Goal: Task Accomplishment & Management: Manage account settings

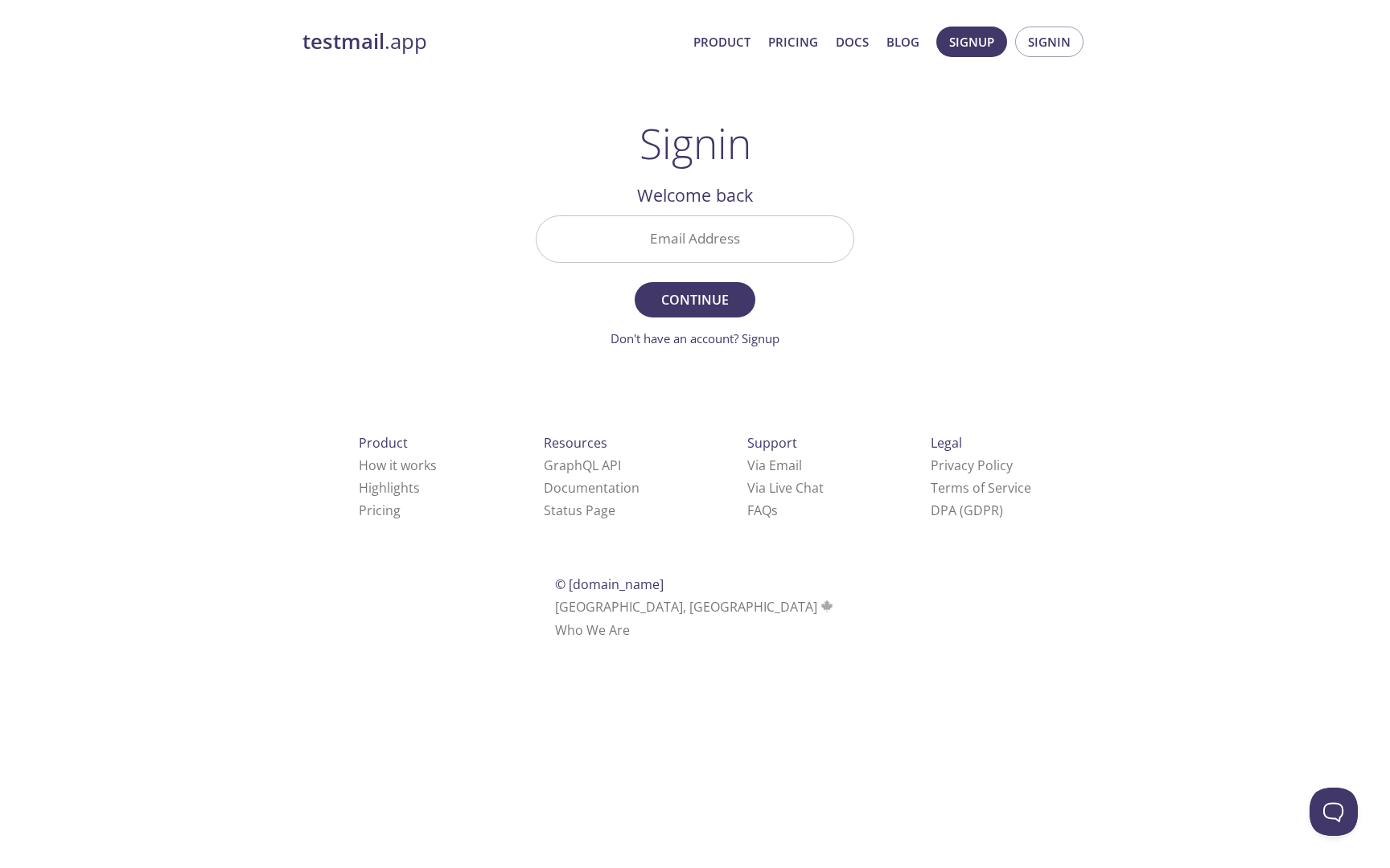
click at [704, 247] on input "Email Address" at bounding box center [695, 239] width 317 height 46
click at [717, 252] on input "Email Address" at bounding box center [695, 239] width 317 height 46
paste input "[EMAIL_ADDRESS][DOMAIN_NAME]"
type input "[EMAIL_ADDRESS][DOMAIN_NAME]"
click at [635, 282] on button "Continue" at bounding box center [695, 300] width 120 height 36
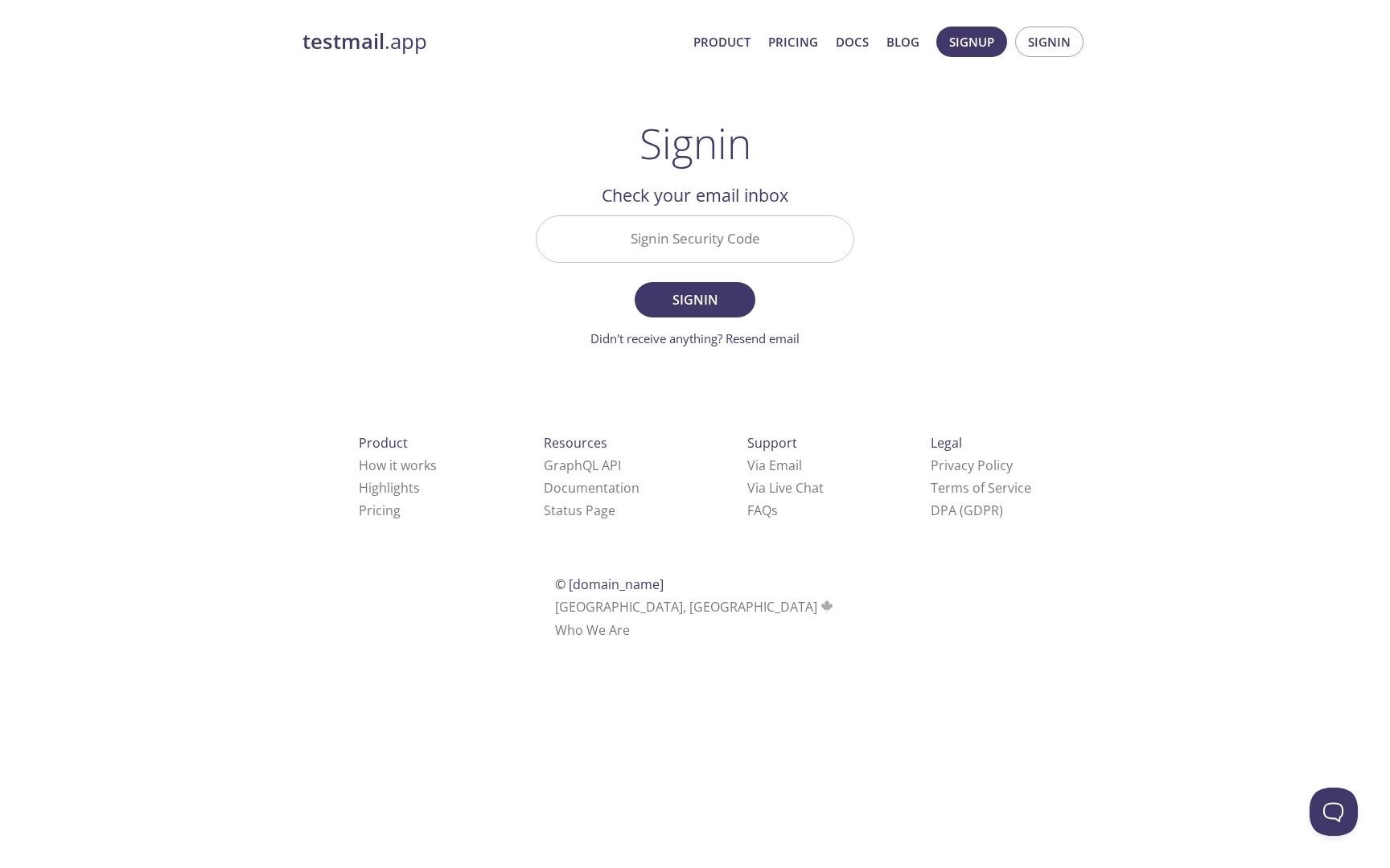
click at [727, 220] on input "Signin Security Code" at bounding box center [695, 239] width 317 height 46
paste input "F2H2VLV"
type input "F2H2VLV"
click at [736, 293] on span "Signin" at bounding box center [695, 300] width 85 height 23
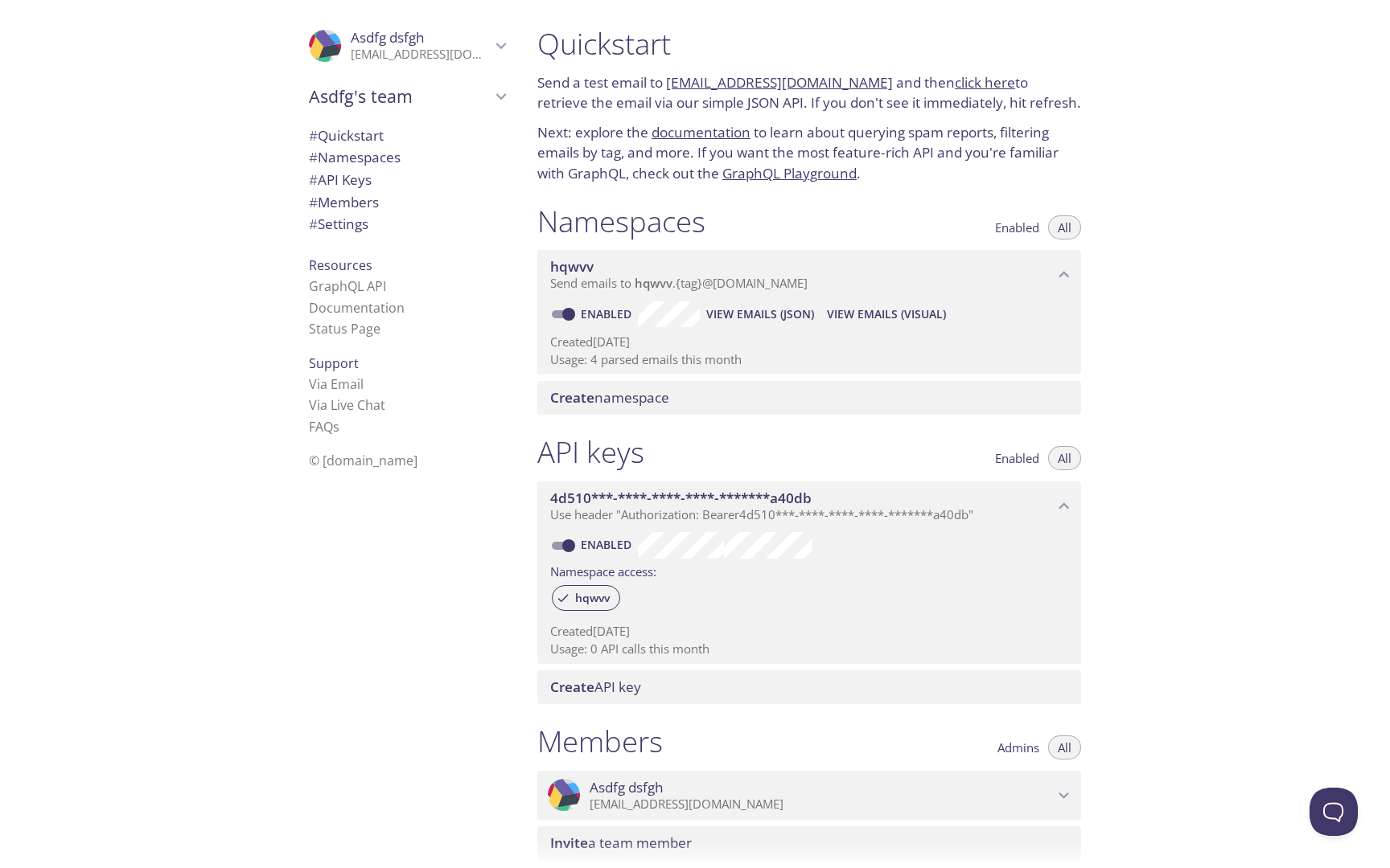
click at [879, 314] on span "View Emails (Visual)" at bounding box center [886, 314] width 119 height 19
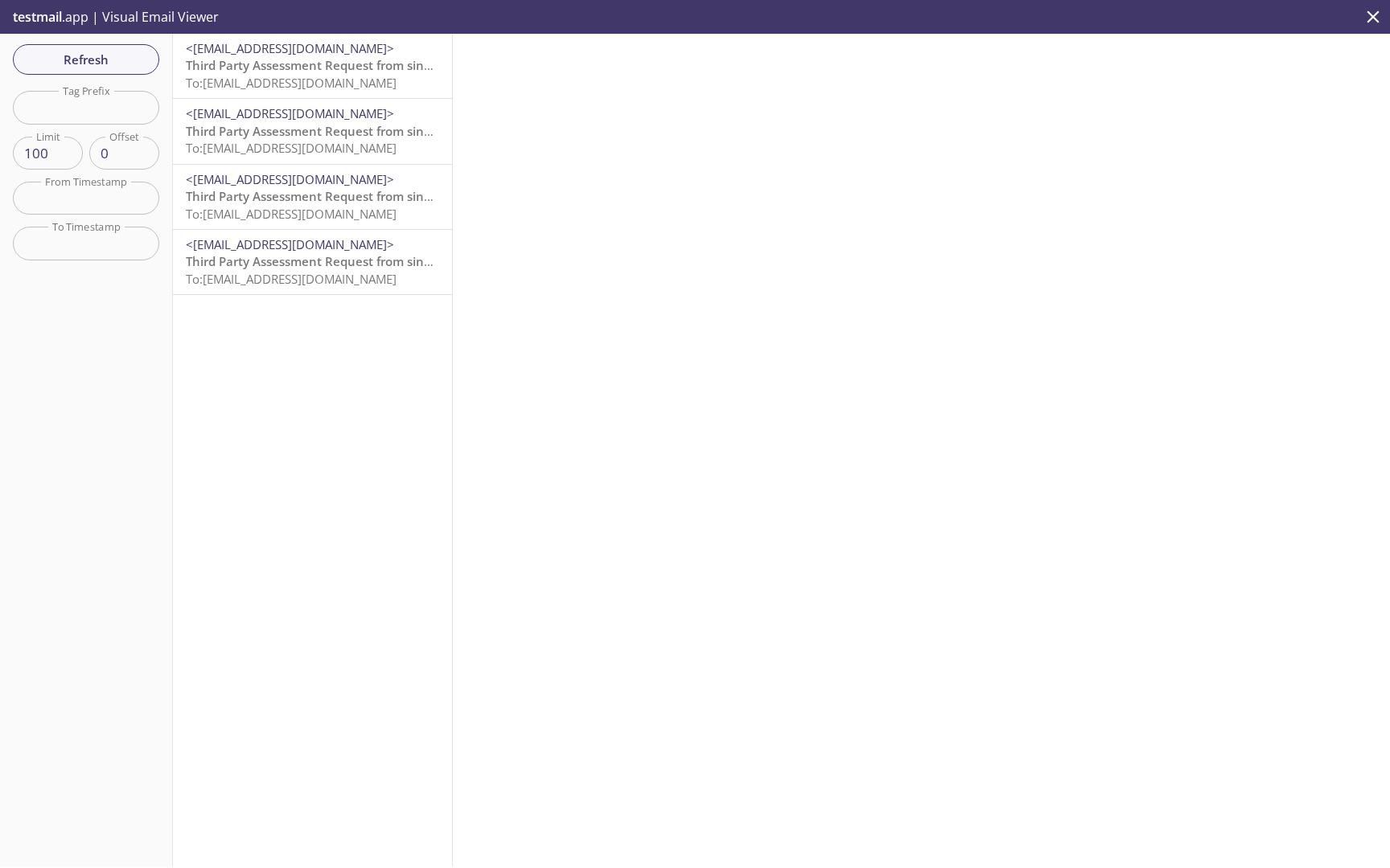
click at [371, 88] on span "To: [EMAIL_ADDRESS][DOMAIN_NAME]" at bounding box center [291, 82] width 211 height 16
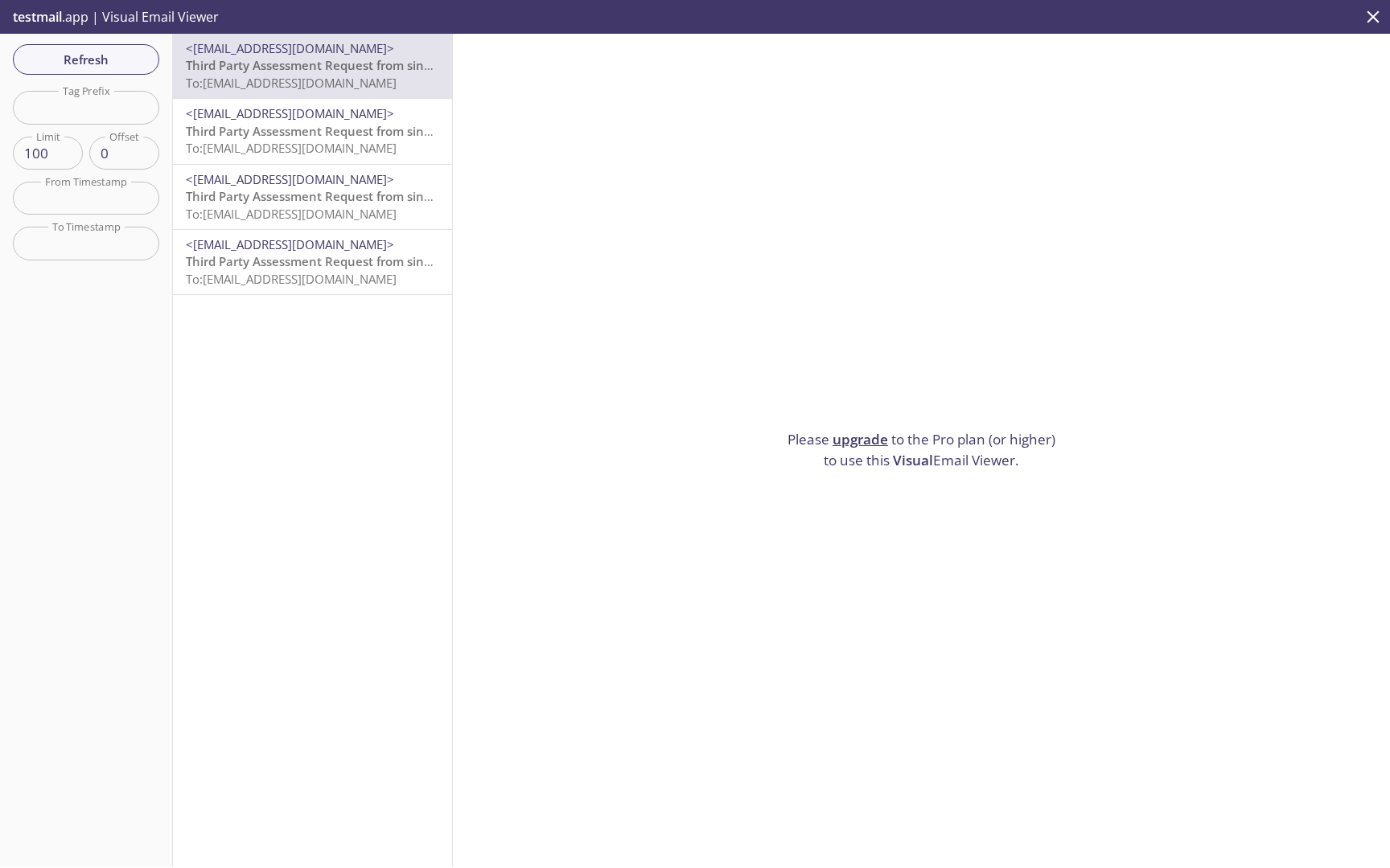
click at [387, 137] on span "Third Party Assessment Request from singularity" at bounding box center [327, 131] width 282 height 16
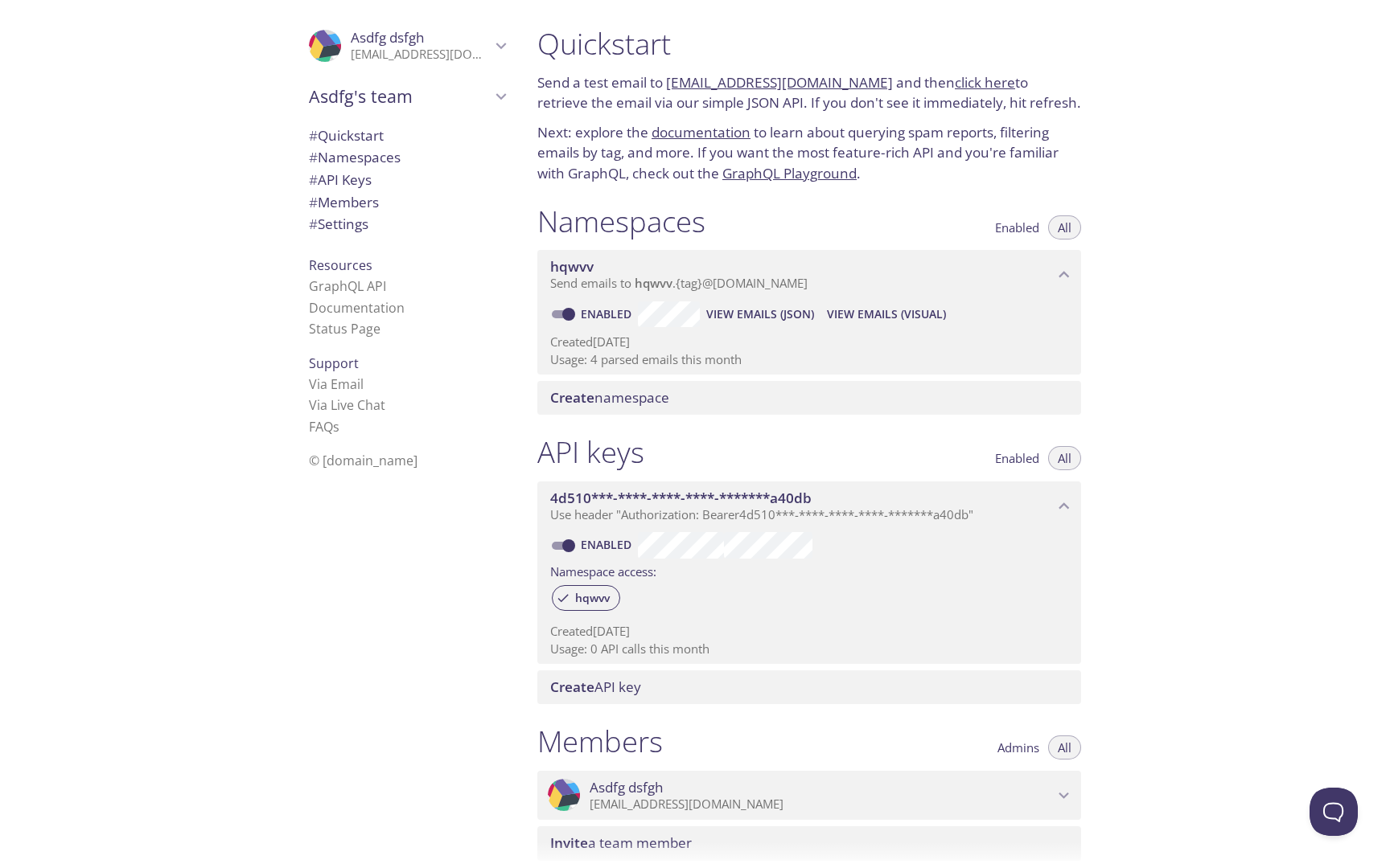
click at [777, 319] on span "View Emails (JSON)" at bounding box center [760, 314] width 107 height 19
